Goal: Information Seeking & Learning: Learn about a topic

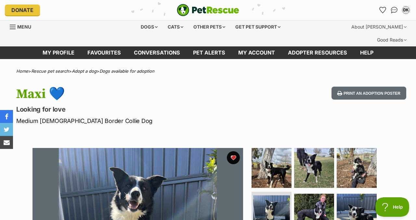
click at [203, 15] on img "PetRescue" at bounding box center [208, 10] width 62 height 12
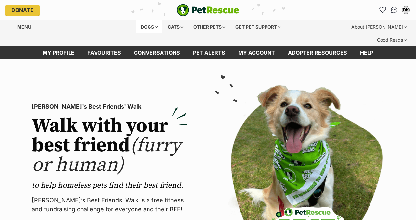
click at [136, 32] on div "Dogs" at bounding box center [149, 26] width 26 height 13
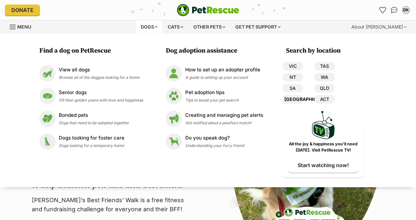
click at [303, 104] on link "[GEOGRAPHIC_DATA]" at bounding box center [293, 99] width 20 height 8
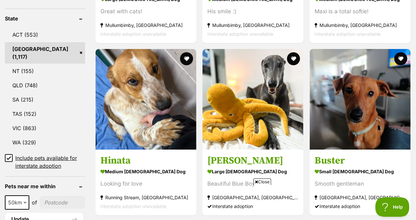
scroll to position [367, 0]
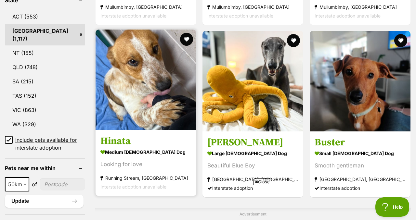
click at [191, 17] on div "Interstate adoption unavailable" at bounding box center [145, 15] width 91 height 9
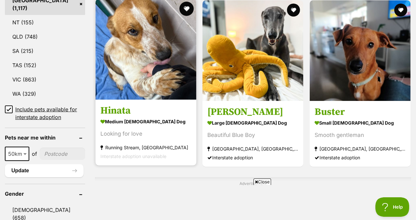
scroll to position [396, 0]
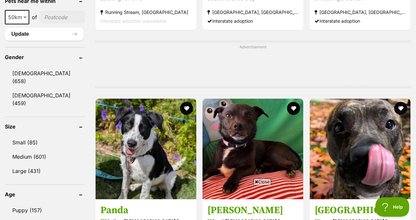
scroll to position [627, 0]
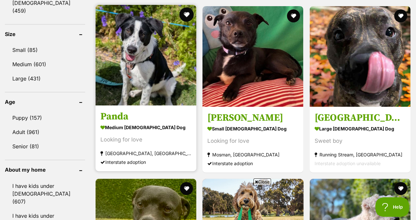
click at [192, 22] on button "favourite" at bounding box center [186, 14] width 14 height 14
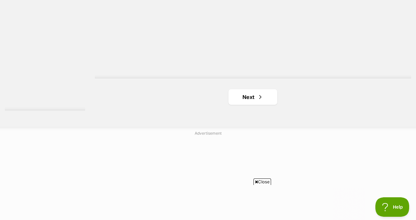
scroll to position [1602, 0]
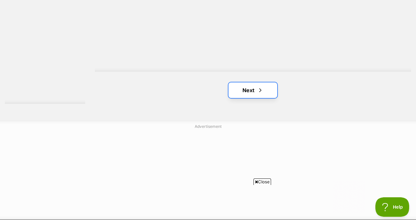
click at [264, 94] on span "Next page" at bounding box center [260, 90] width 7 height 8
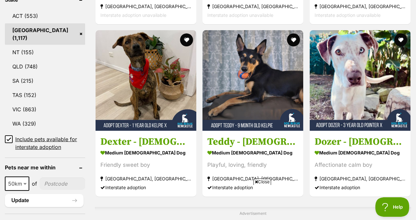
scroll to position [382, 0]
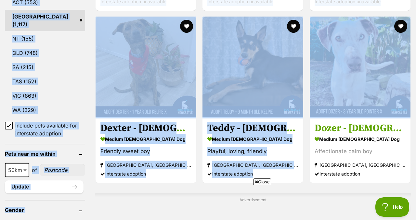
drag, startPoint x: 416, startPoint y: 10, endPoint x: 416, endPoint y: 53, distance: 42.9
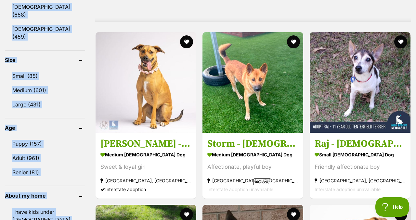
scroll to position [603, 0]
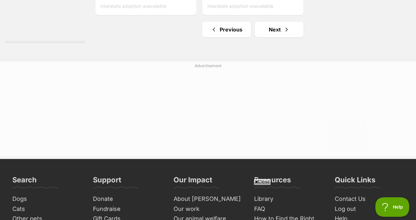
scroll to position [1605, 0]
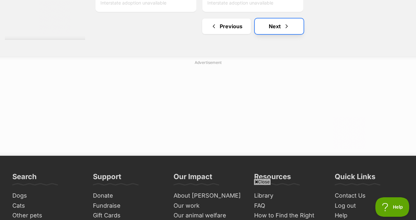
click at [288, 34] on link "Next" at bounding box center [279, 27] width 49 height 16
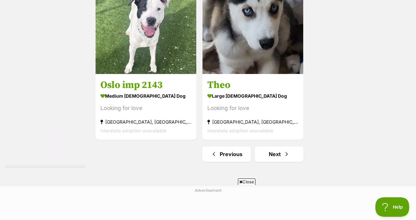
scroll to position [1546, 0]
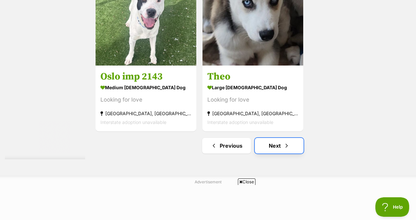
click at [303, 154] on link "Next" at bounding box center [279, 146] width 49 height 16
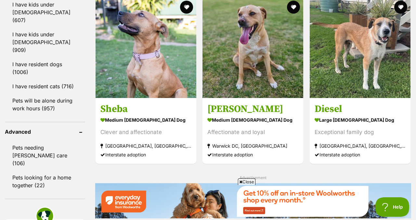
scroll to position [807, 0]
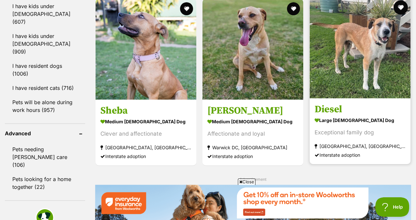
click at [400, 15] on button "favourite" at bounding box center [401, 7] width 14 height 14
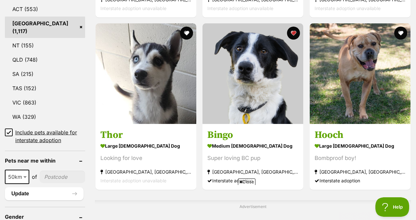
scroll to position [370, 0]
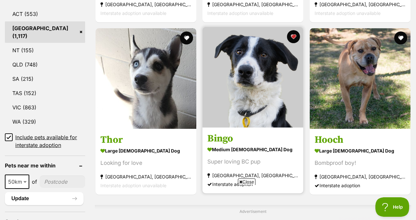
click at [258, 78] on img at bounding box center [252, 77] width 101 height 101
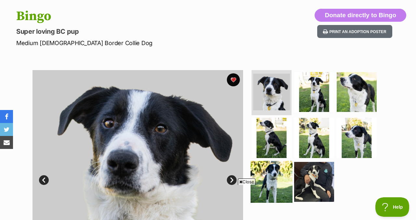
click at [276, 178] on img at bounding box center [272, 182] width 42 height 42
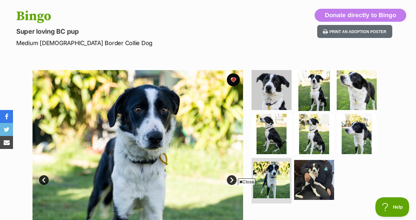
click at [304, 106] on img at bounding box center [314, 90] width 42 height 42
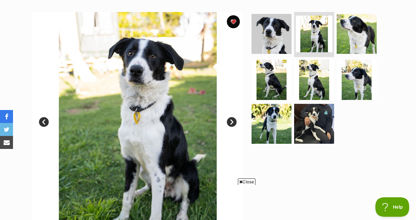
scroll to position [143, 0]
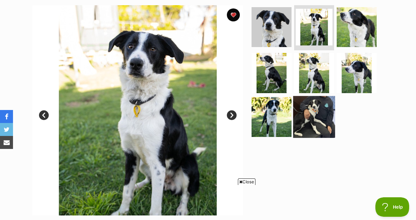
click at [303, 119] on img at bounding box center [314, 117] width 42 height 42
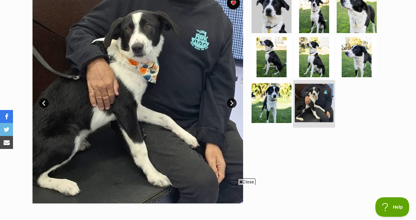
scroll to position [156, 0]
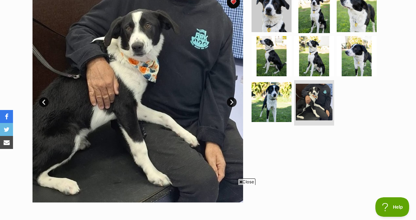
click at [309, 33] on img at bounding box center [314, 12] width 42 height 42
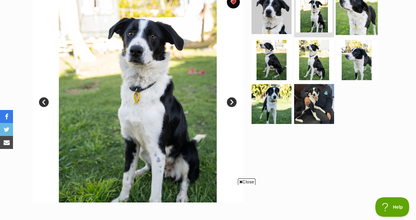
click at [362, 17] on img at bounding box center [357, 14] width 42 height 42
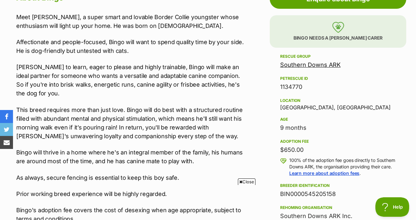
scroll to position [390, 0]
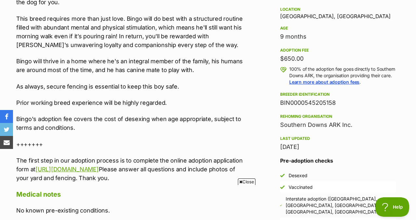
scroll to position [481, 0]
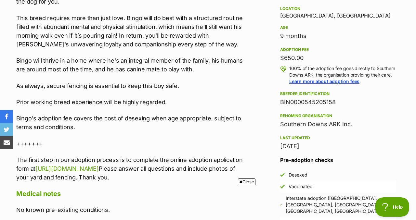
click at [215, 103] on p "Prior working breed experience will be highly regarded." at bounding box center [131, 102] width 231 height 9
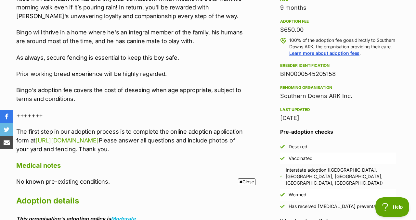
scroll to position [507, 0]
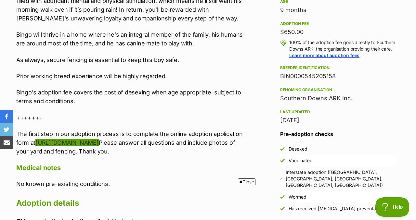
click at [98, 146] on link "https://southerndownsark.com.au/apply-to-adopt/" at bounding box center [66, 142] width 63 height 7
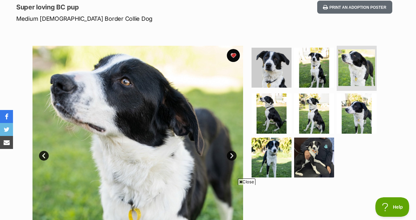
scroll to position [105, 0]
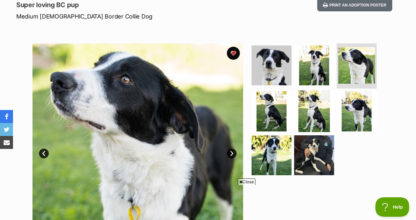
click at [312, 103] on img at bounding box center [314, 111] width 42 height 42
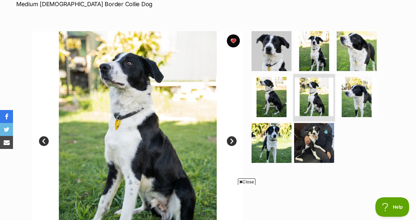
scroll to position [118, 0]
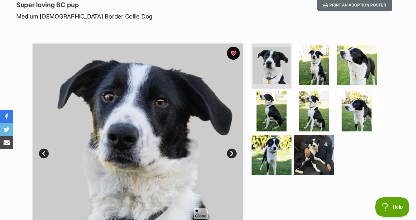
click at [261, 15] on div "Bingo Super loving BC pup Medium [DEMOGRAPHIC_DATA] Border Collie Dog Donate di…" at bounding box center [208, 1] width 416 height 39
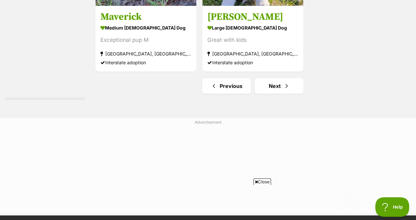
scroll to position [1549, 0]
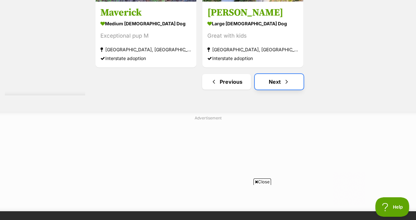
click at [274, 90] on link "Next" at bounding box center [279, 82] width 49 height 16
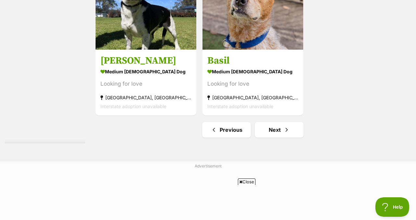
scroll to position [1508, 0]
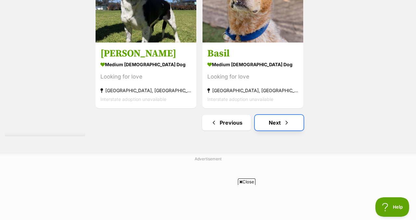
click at [278, 131] on link "Next" at bounding box center [279, 123] width 49 height 16
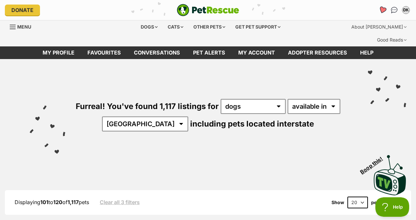
click at [378, 14] on icon "Favourites" at bounding box center [382, 10] width 9 height 8
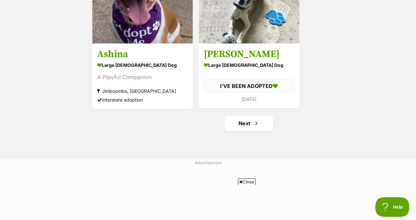
scroll to position [1248, 0]
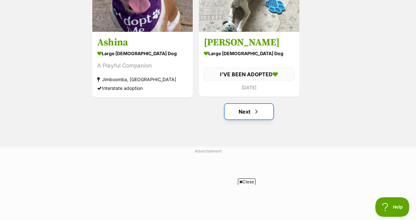
click at [252, 114] on link "Next" at bounding box center [249, 112] width 49 height 16
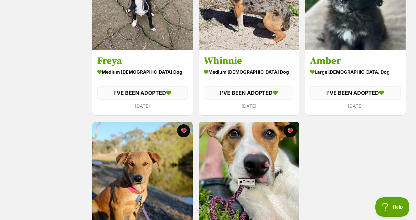
scroll to position [989, 0]
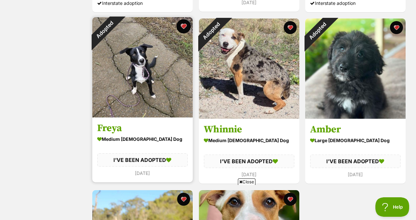
click at [184, 33] on button "favourite" at bounding box center [183, 26] width 14 height 14
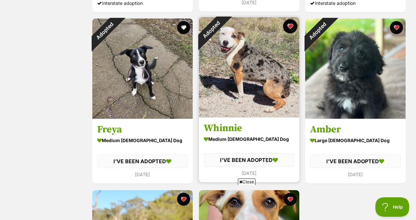
click at [289, 33] on button "favourite" at bounding box center [290, 26] width 14 height 14
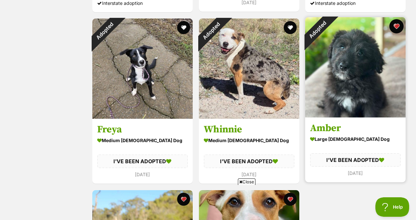
click at [396, 33] on button "favourite" at bounding box center [396, 26] width 14 height 14
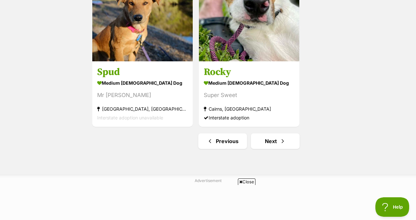
scroll to position [1223, 0]
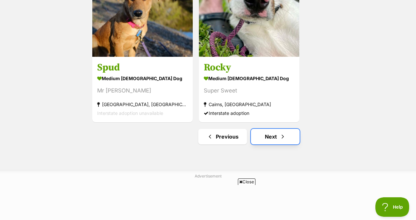
click at [280, 145] on link "Next" at bounding box center [275, 137] width 49 height 16
